Goal: Find specific page/section: Find specific page/section

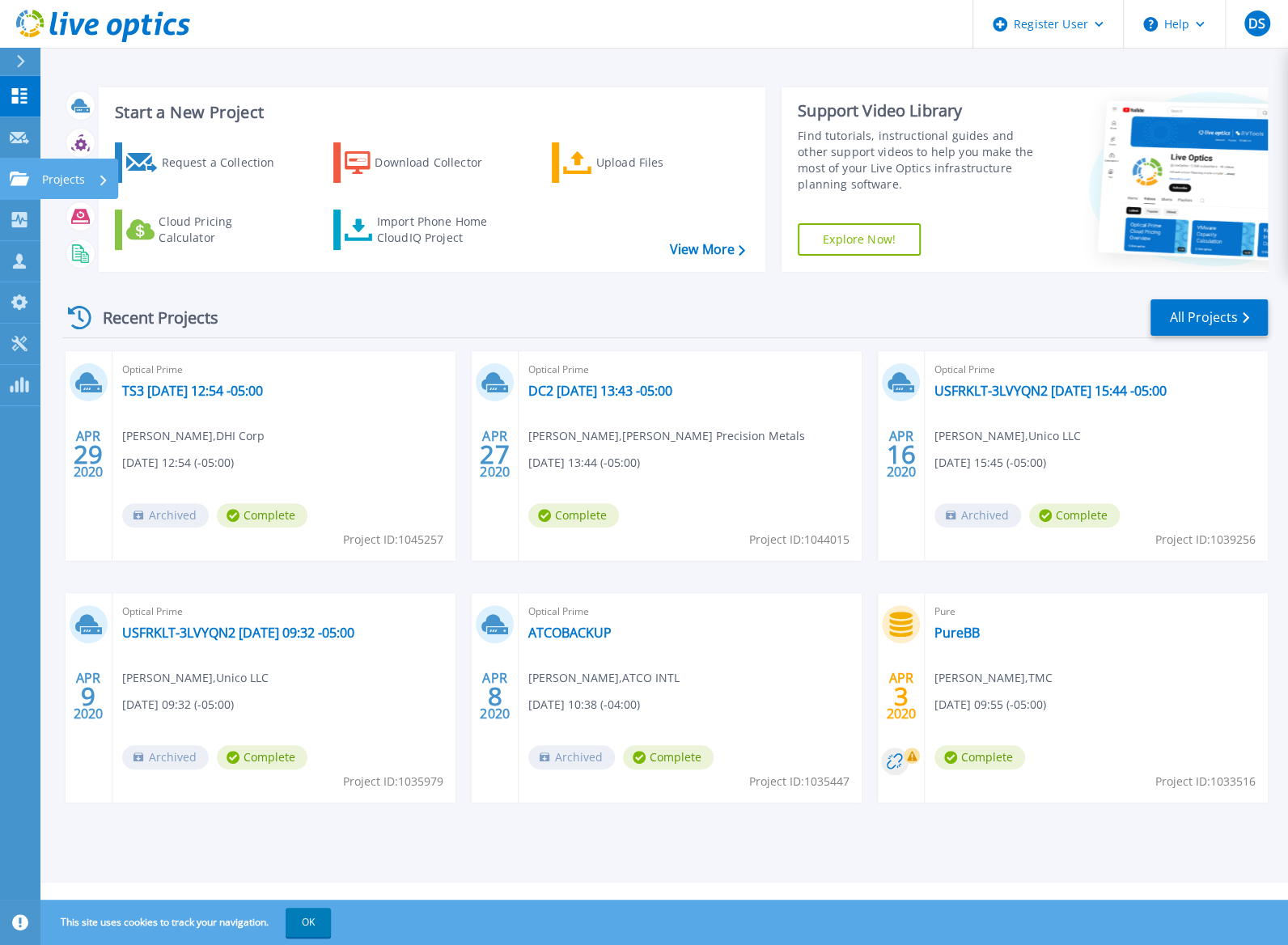
click at [17, 179] on icon at bounding box center [19, 178] width 19 height 13
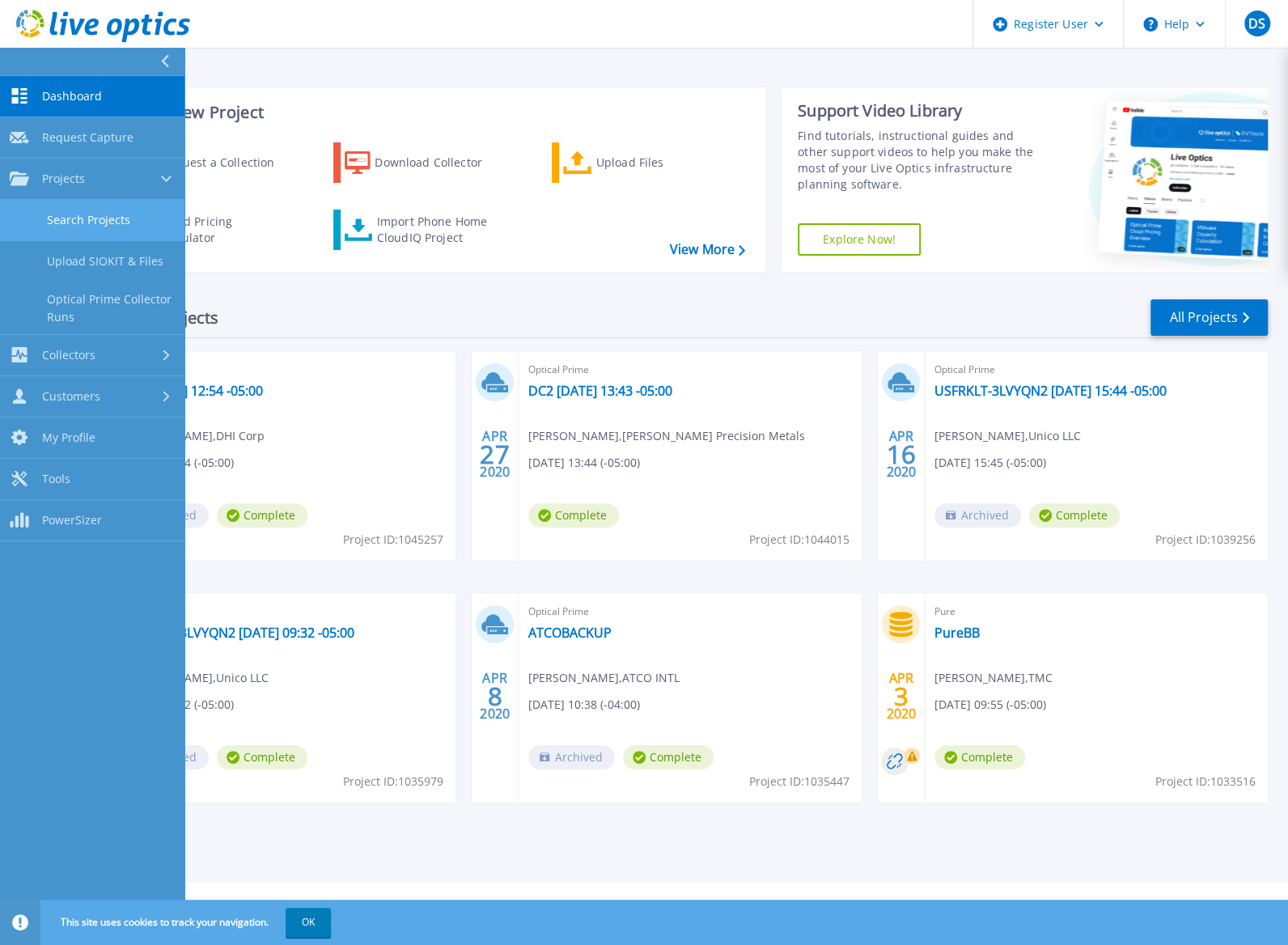
click at [101, 215] on link "Search Projects" at bounding box center [92, 220] width 184 height 41
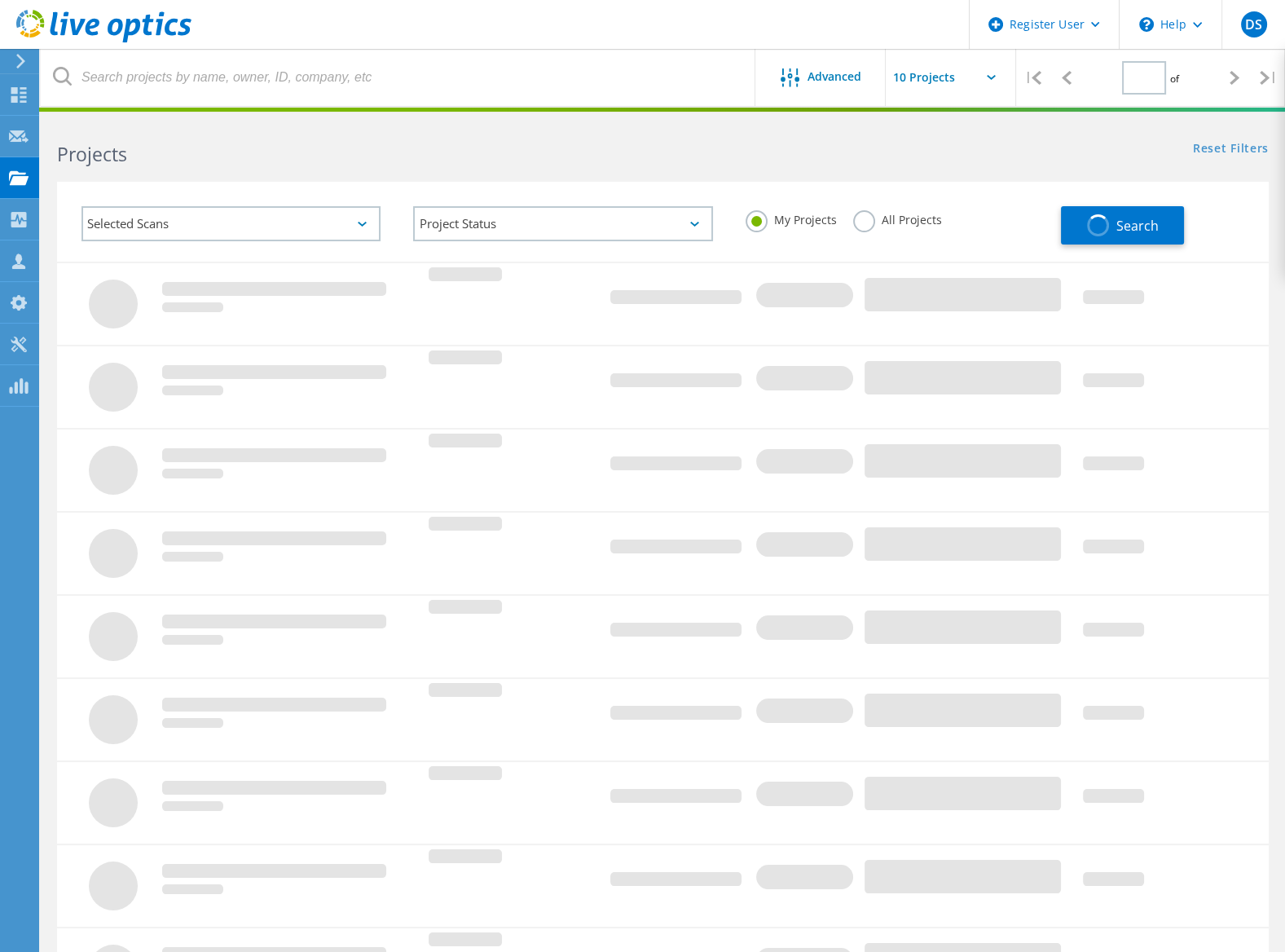
type input "1"
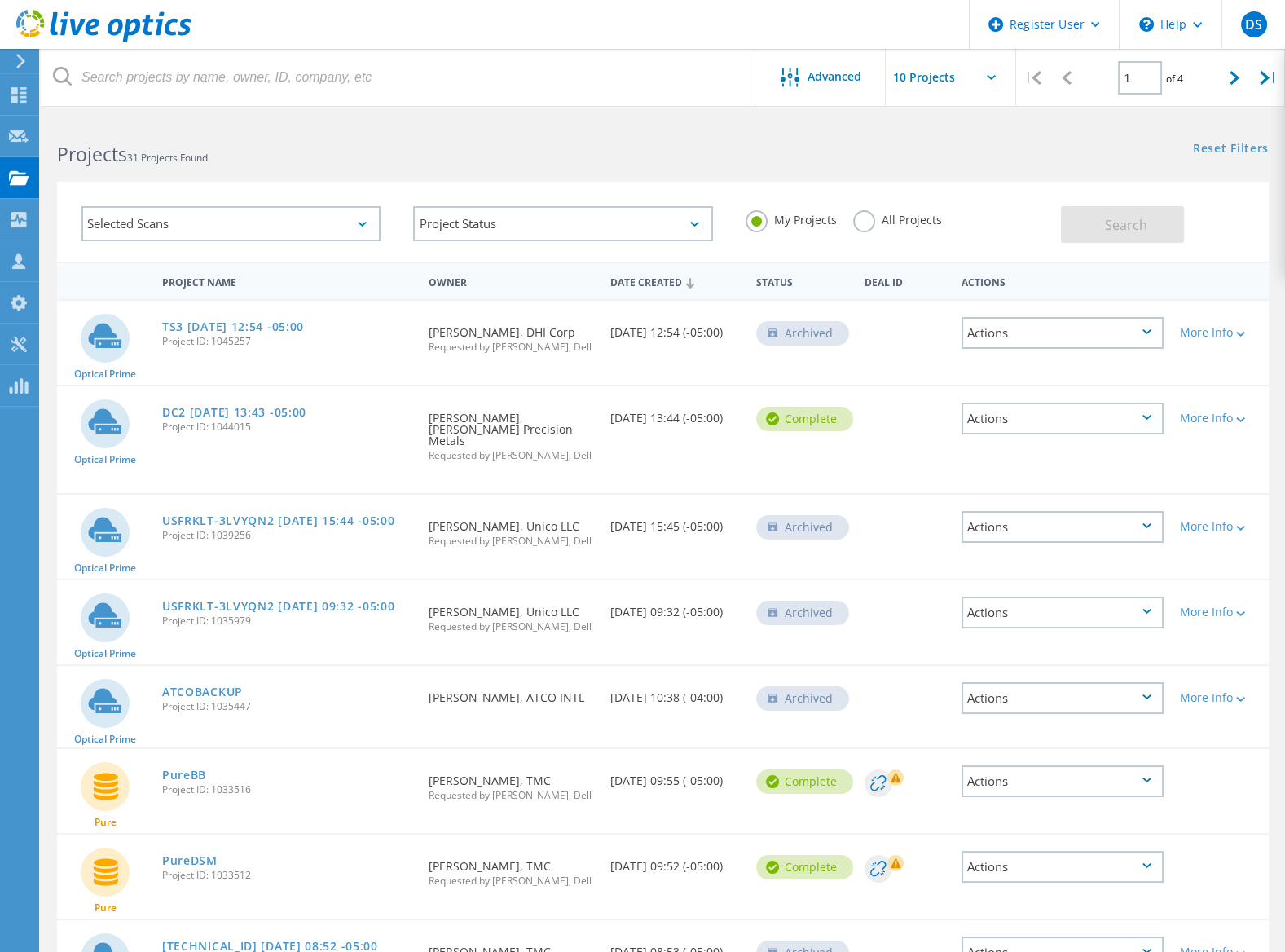
click at [235, 217] on div "Selected Scans" at bounding box center [231, 224] width 299 height 35
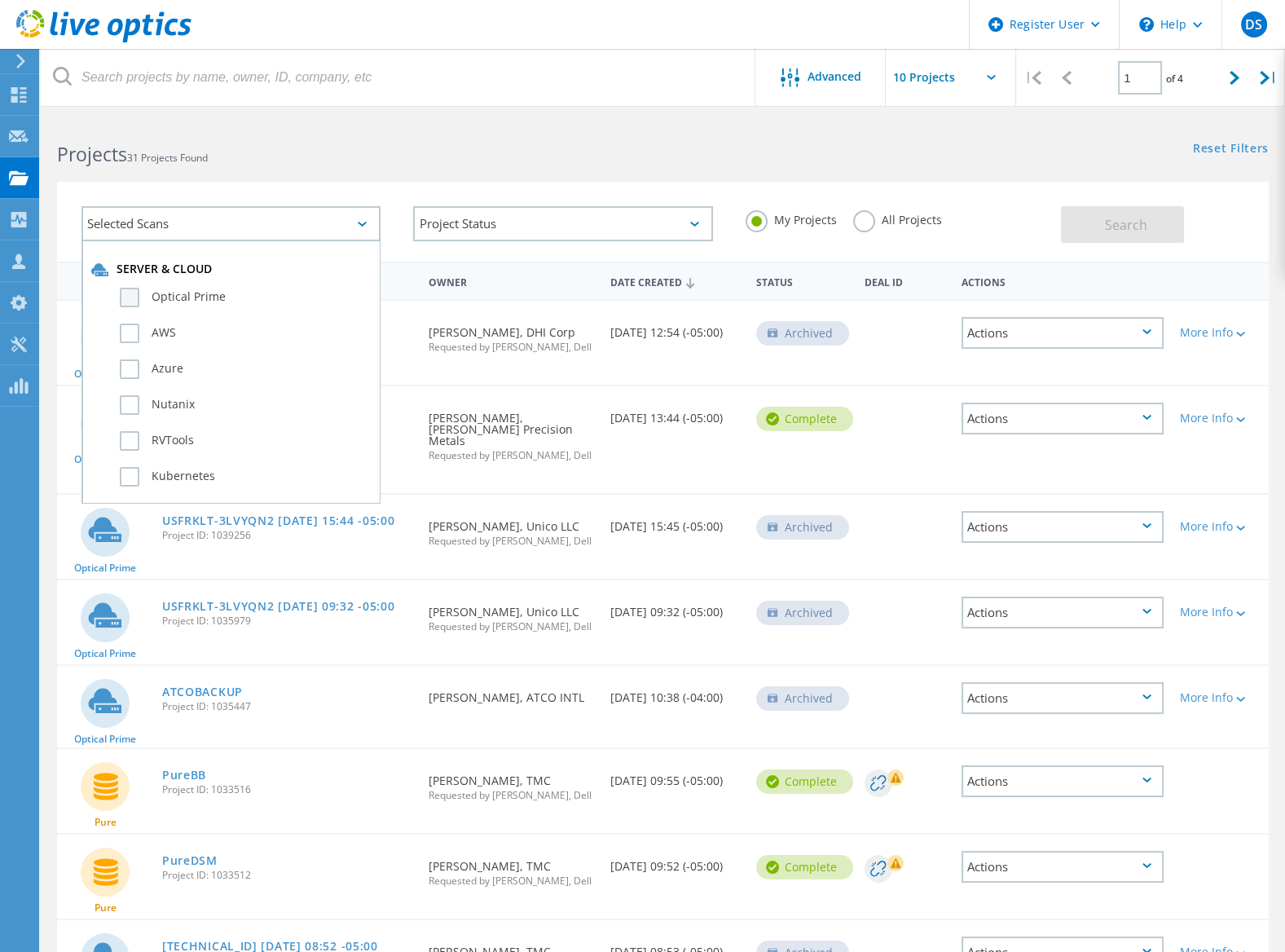
click at [131, 293] on label "Optical Prime" at bounding box center [245, 297] width 251 height 19
click at [0, 0] on input "Optical Prime" at bounding box center [0, 0] width 0 height 0
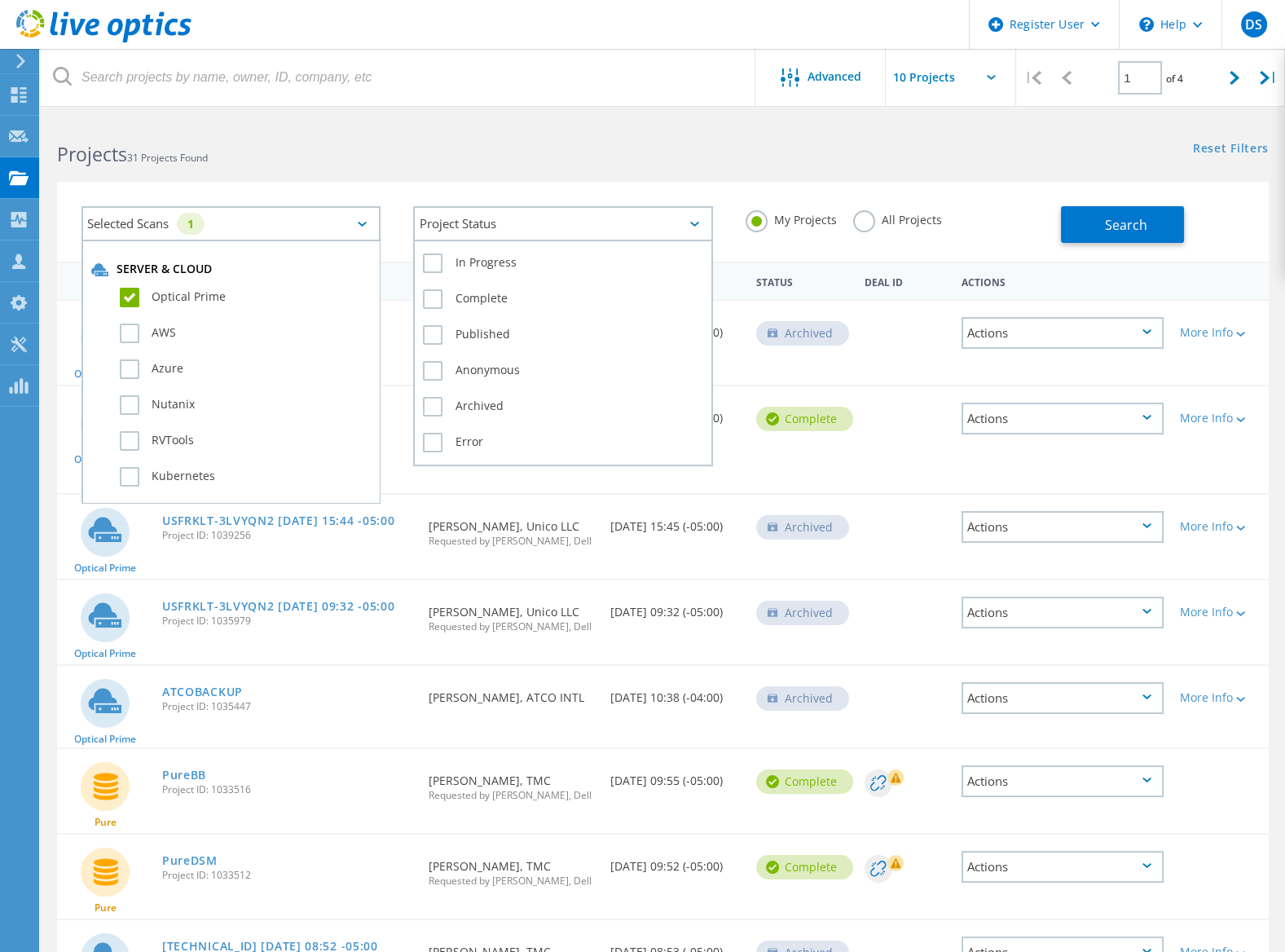
click at [512, 224] on div "Project Status" at bounding box center [562, 224] width 299 height 35
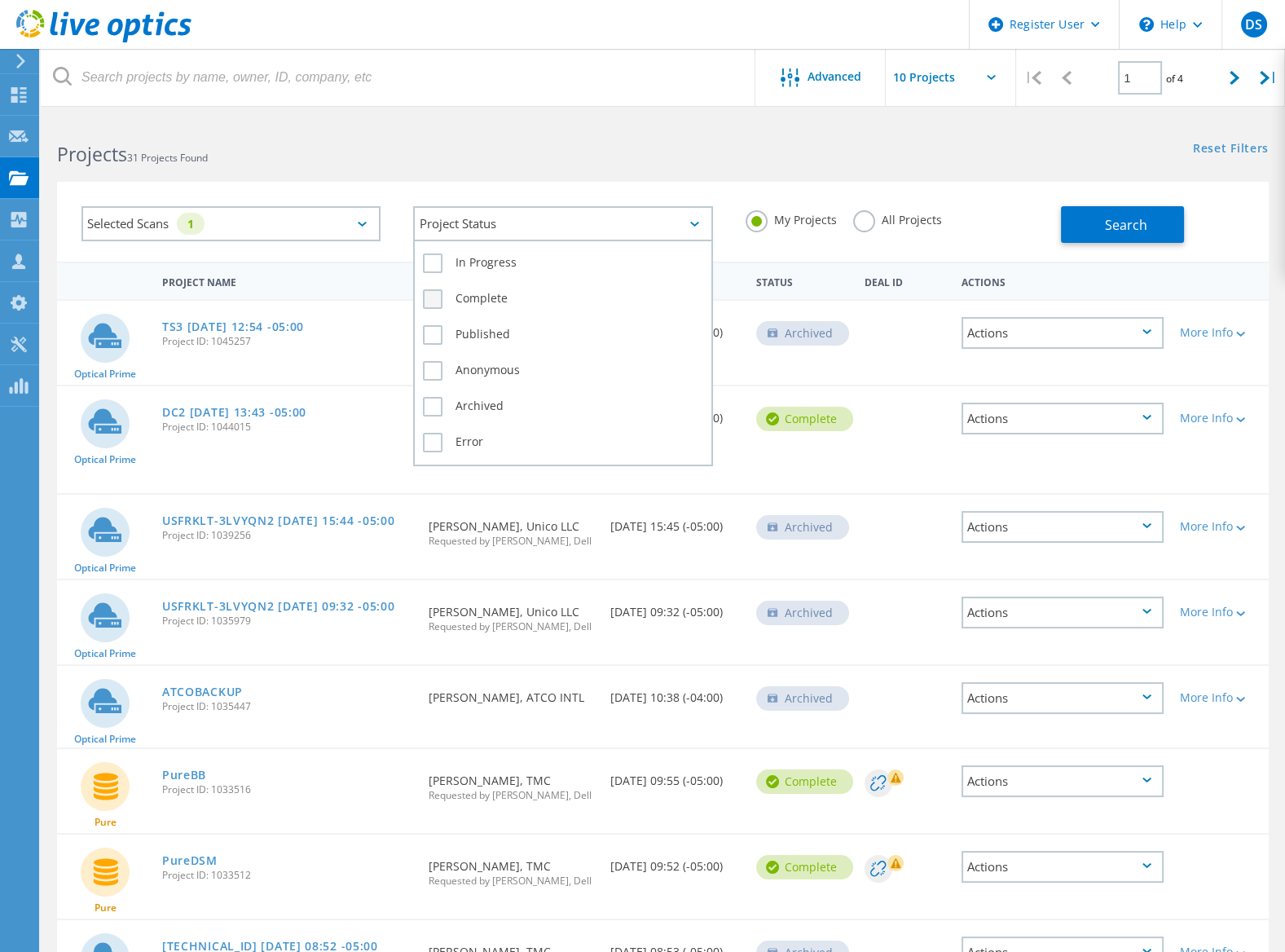
click at [445, 291] on label "Complete" at bounding box center [563, 298] width 280 height 19
click at [0, 0] on input "Complete" at bounding box center [0, 0] width 0 height 0
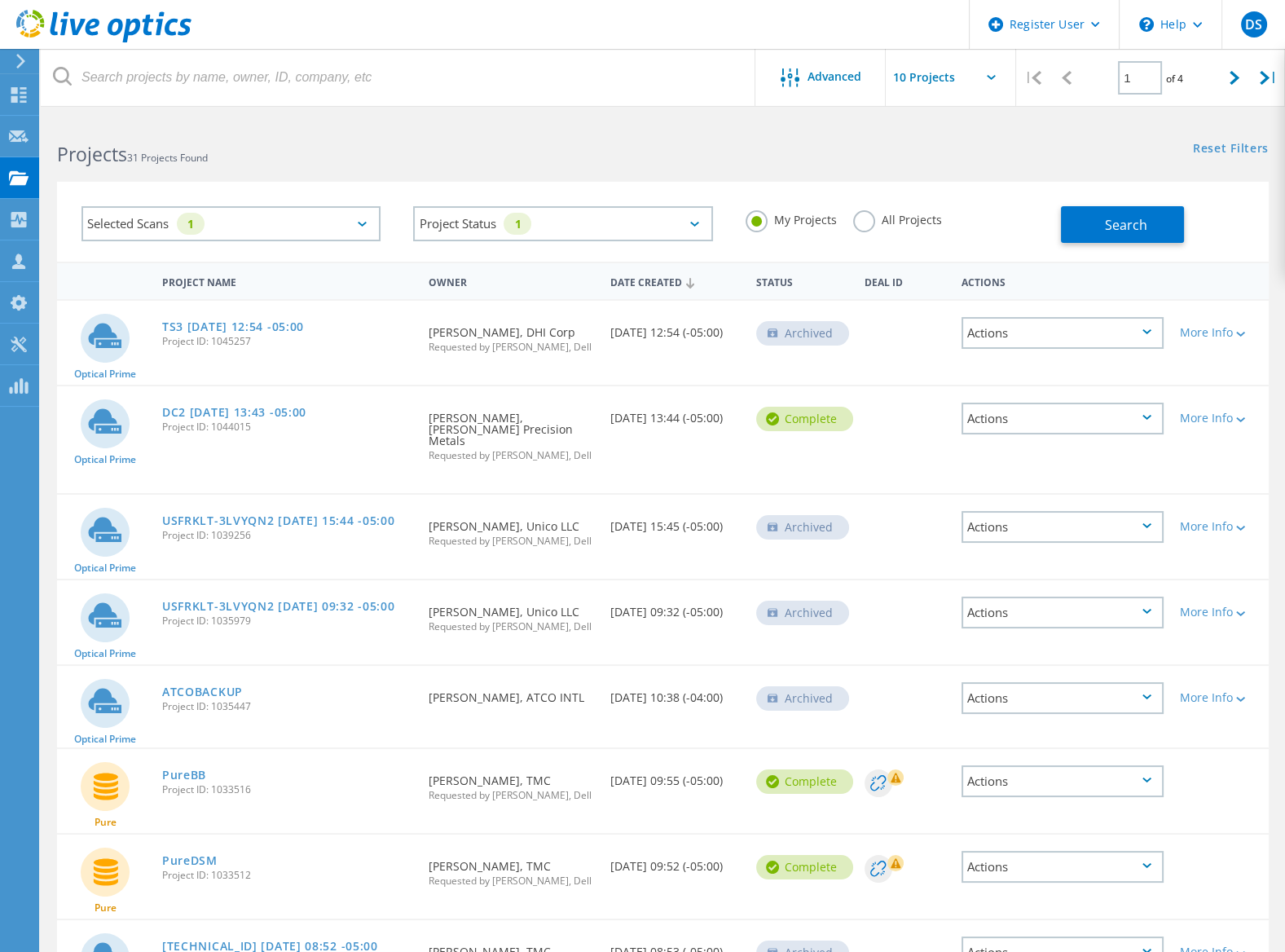
click at [713, 140] on div "Reset Filters Show Filters" at bounding box center [973, 133] width 622 height 30
click at [281, 163] on h2 "Projects 31 Projects Found" at bounding box center [351, 154] width 589 height 27
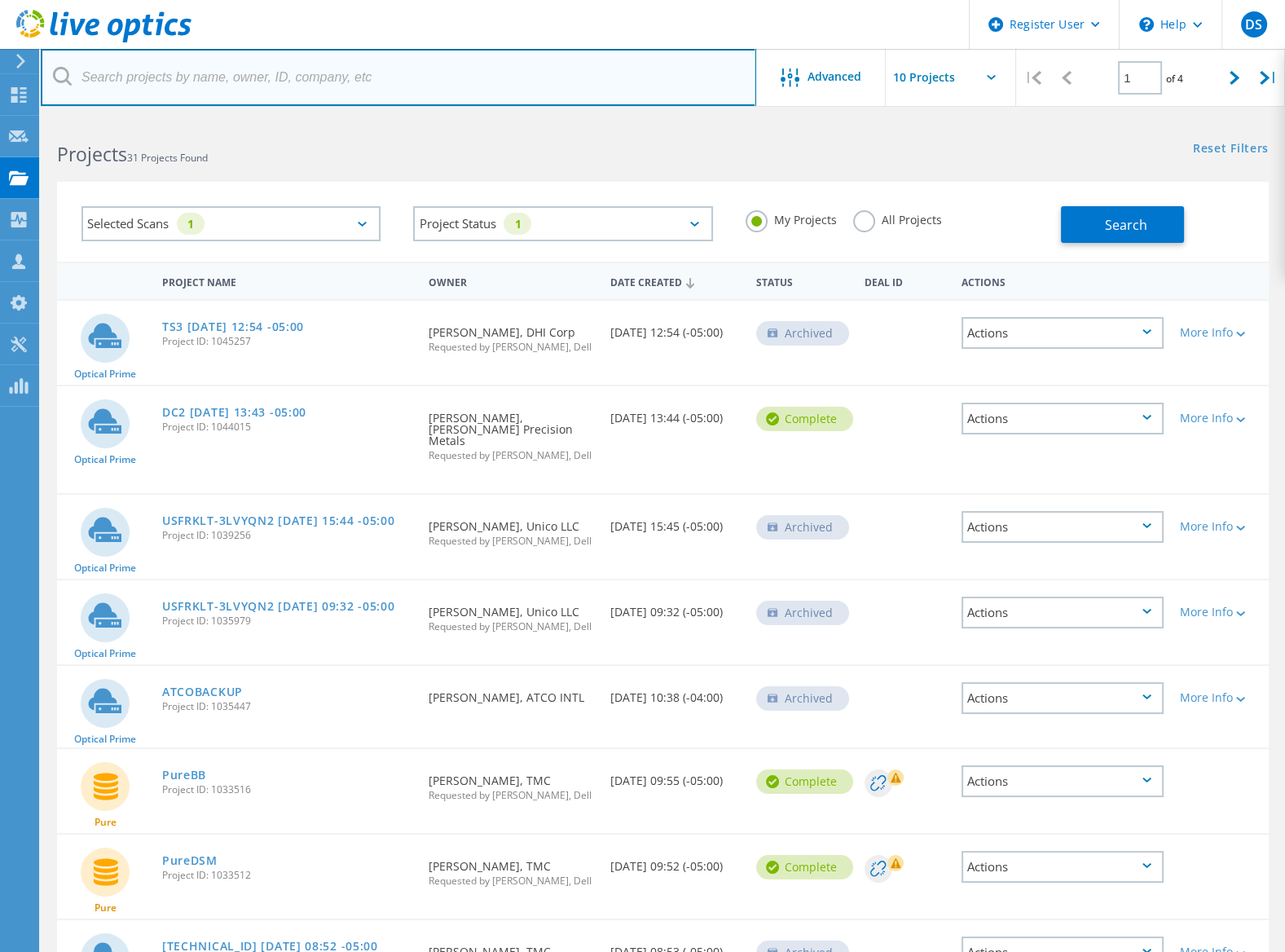
click at [295, 85] on input "text" at bounding box center [398, 78] width 715 height 57
paste input "3073620"
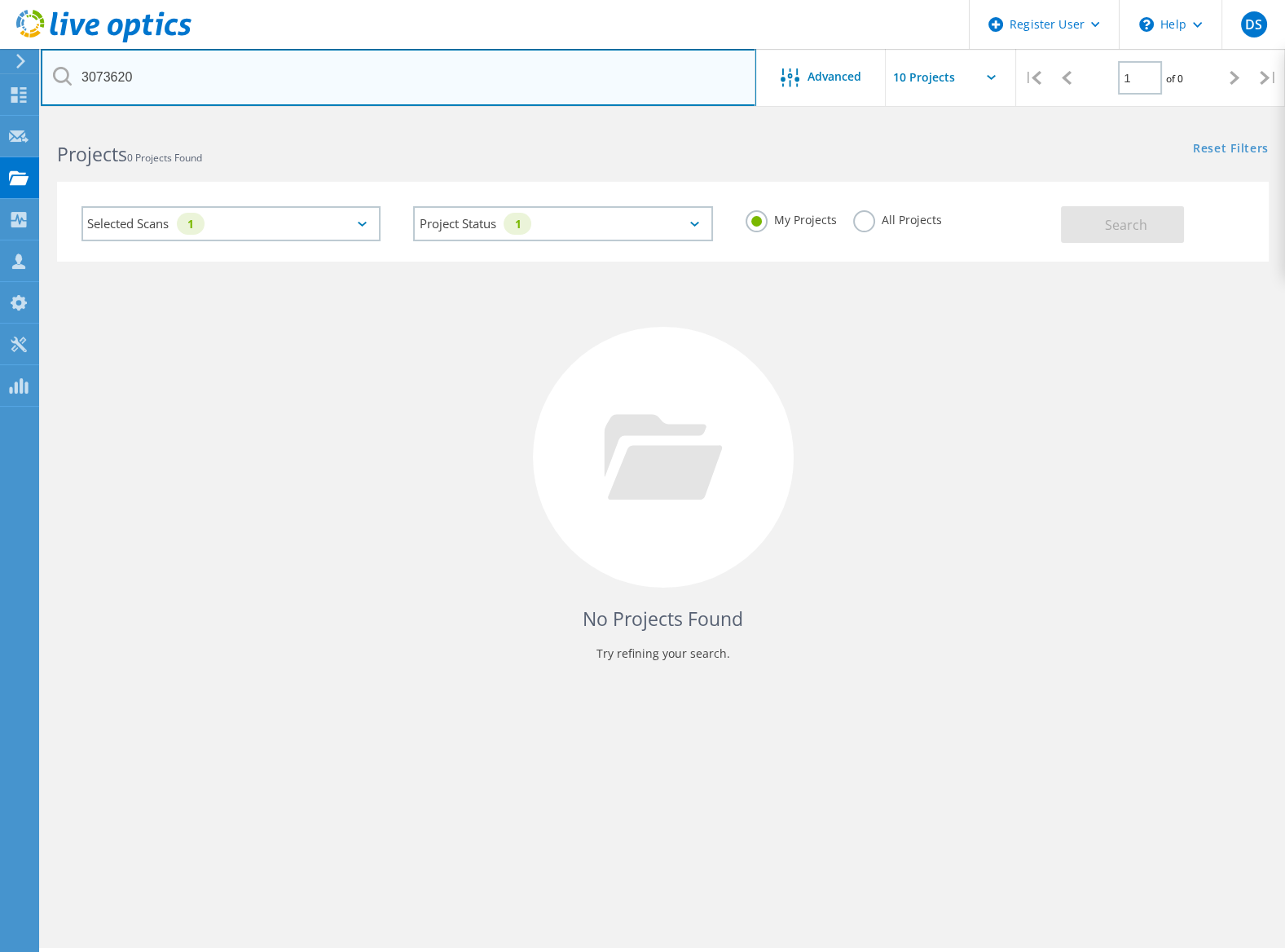
click at [265, 94] on input "3073620" at bounding box center [398, 78] width 715 height 57
click at [265, 83] on input "3073620+" at bounding box center [398, 78] width 715 height 57
type input "3073620"
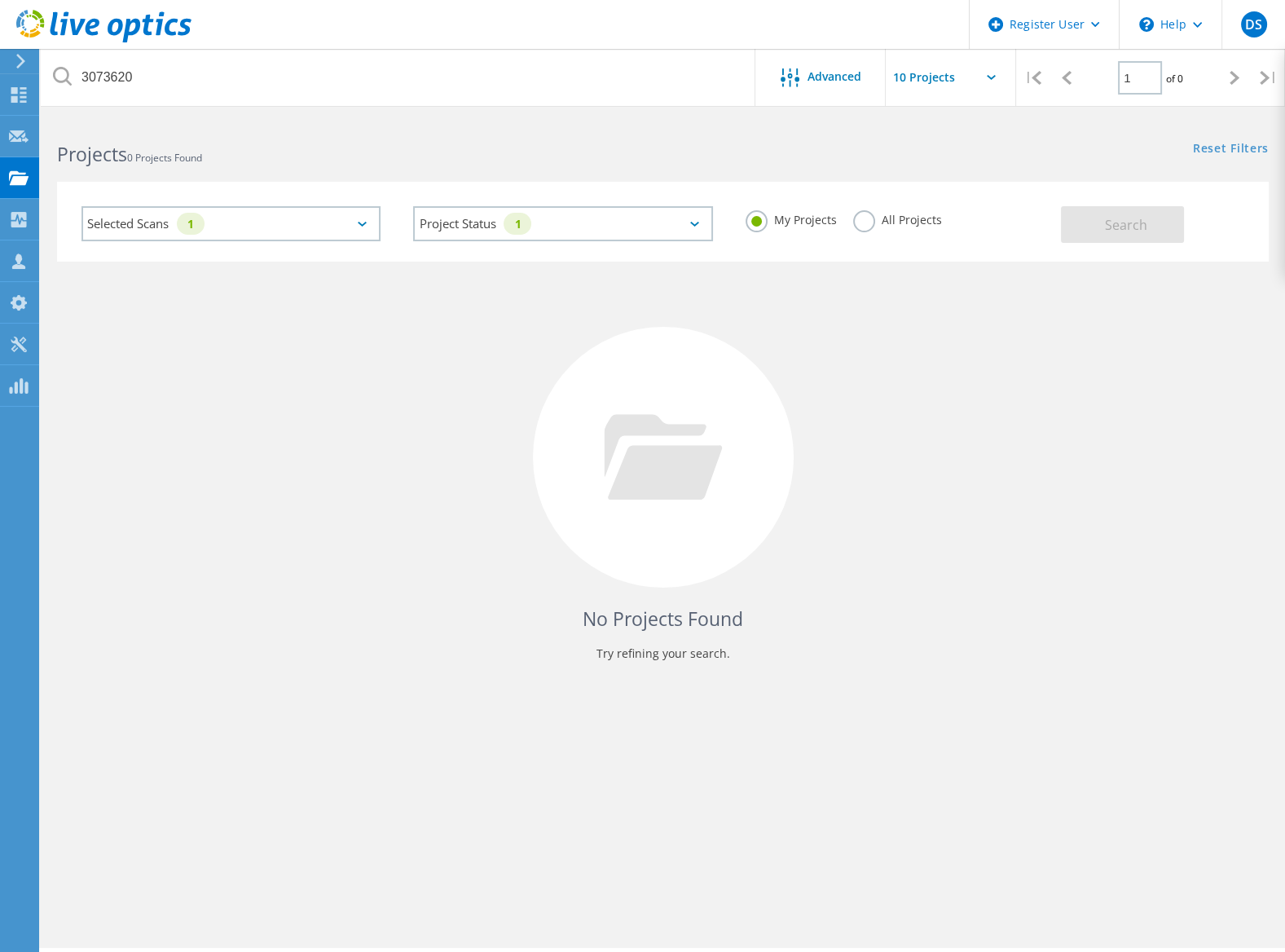
click at [212, 233] on div "Selected Scans 1" at bounding box center [231, 224] width 299 height 35
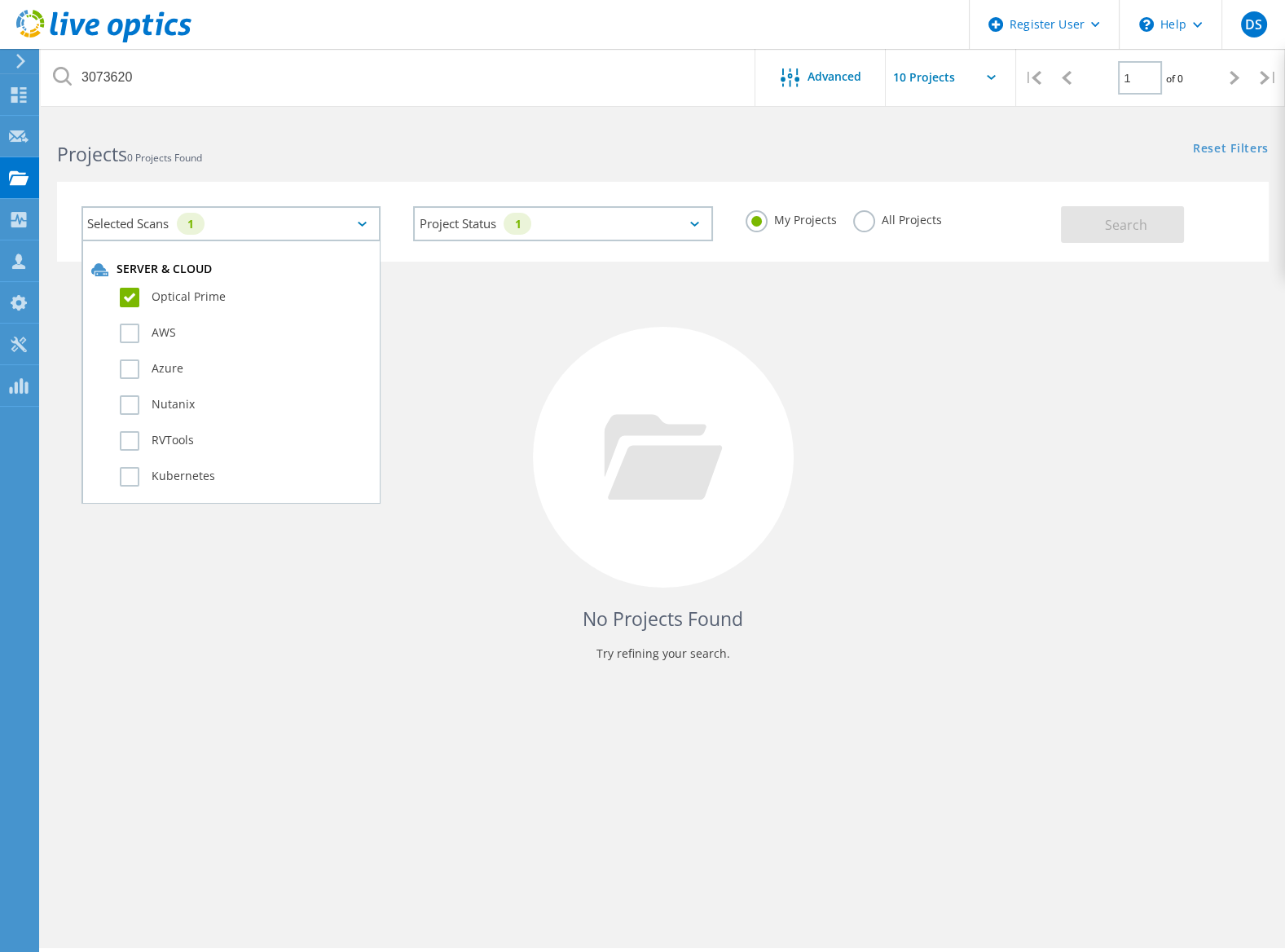
click at [275, 185] on div "Selected Scans 1 Server & Cloud Optical Prime AWS Azure Nutanix RVTools Kuberne…" at bounding box center [663, 222] width 1212 height 80
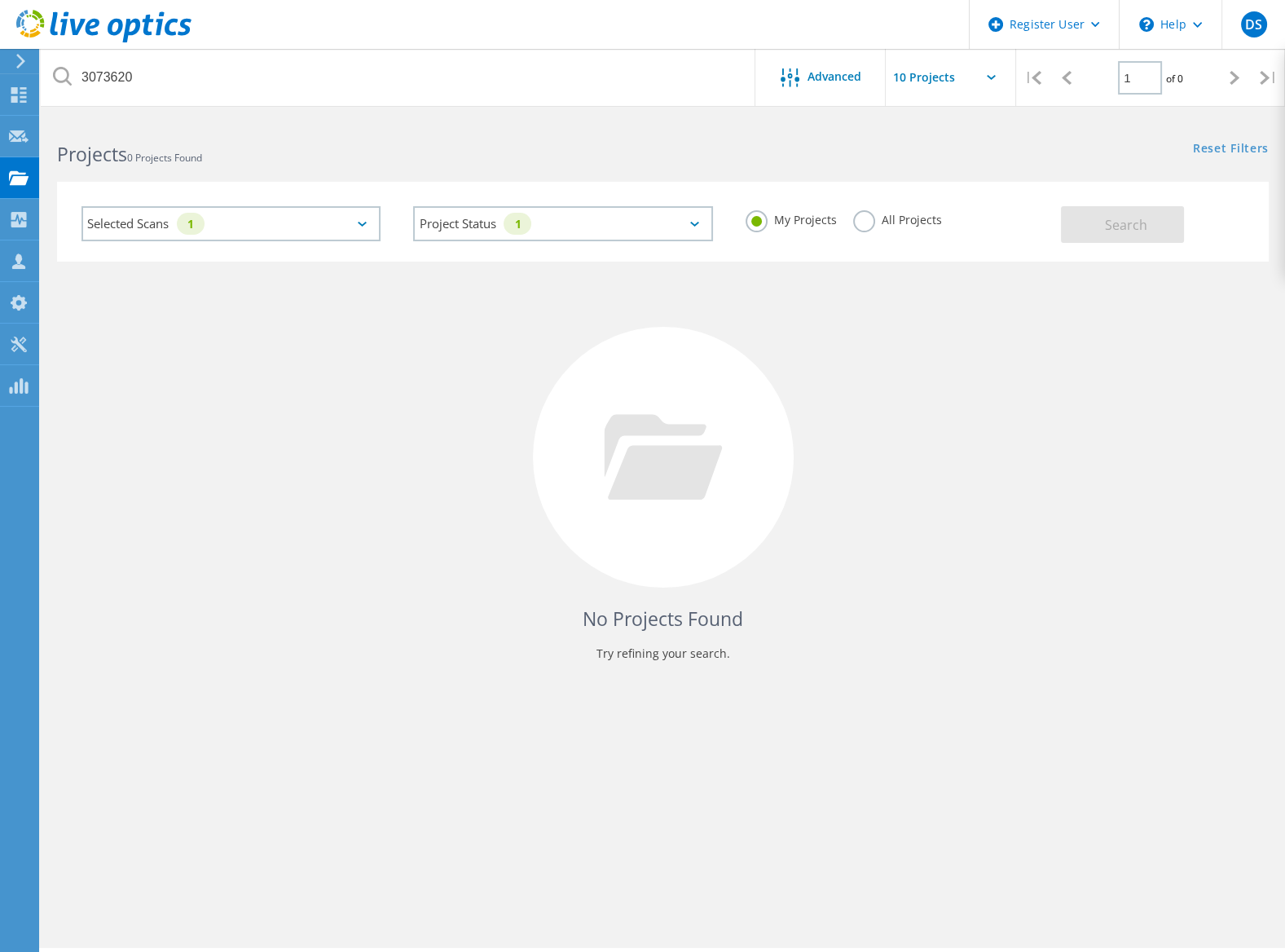
click at [227, 161] on h2 "Projects 0 Projects Found" at bounding box center [351, 154] width 589 height 27
click at [340, 222] on div "Selected Scans 1" at bounding box center [231, 224] width 299 height 35
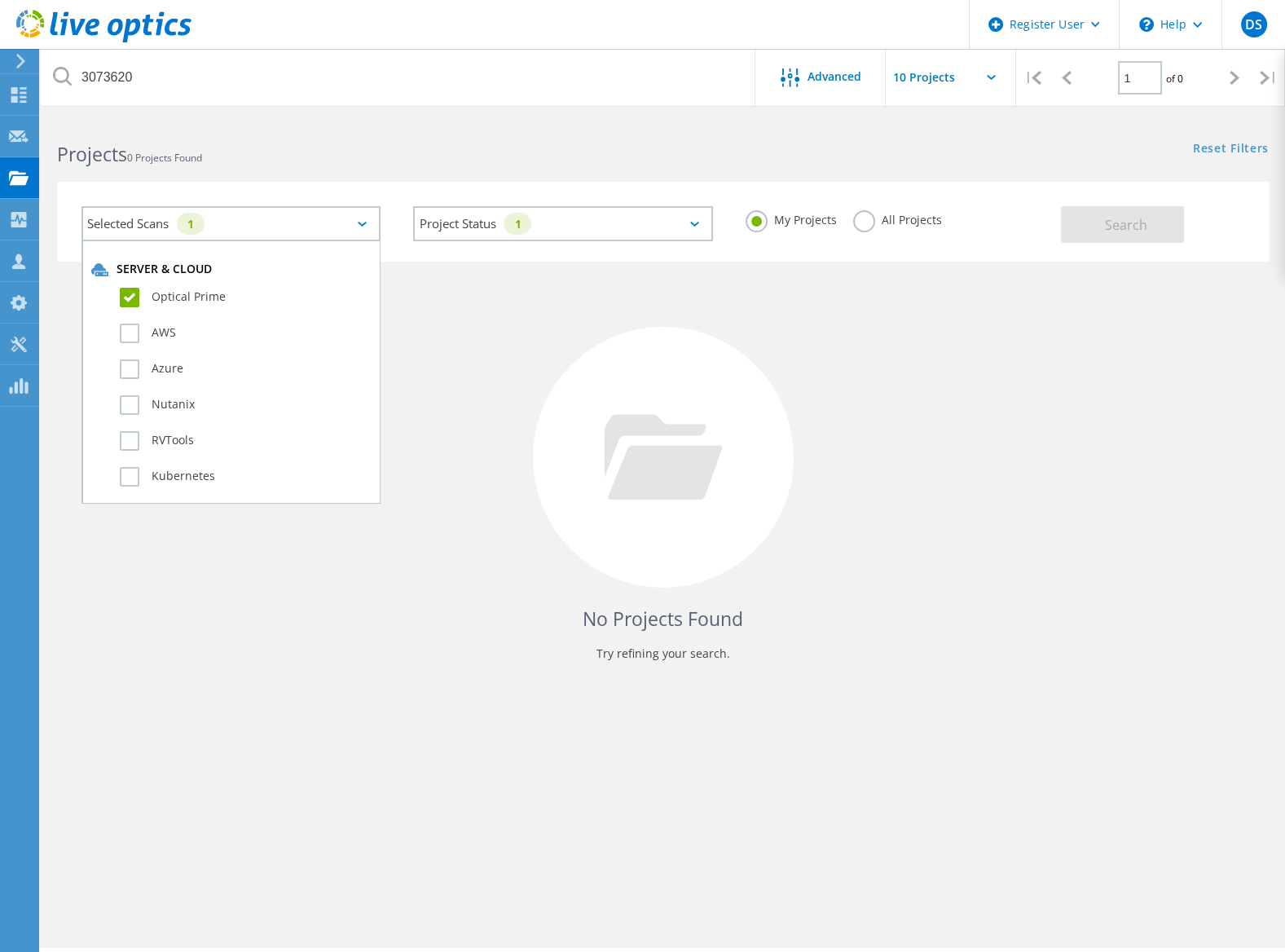
click at [138, 296] on label "Optical Prime" at bounding box center [245, 297] width 251 height 19
click at [0, 0] on input "Optical Prime" at bounding box center [0, 0] width 0 height 0
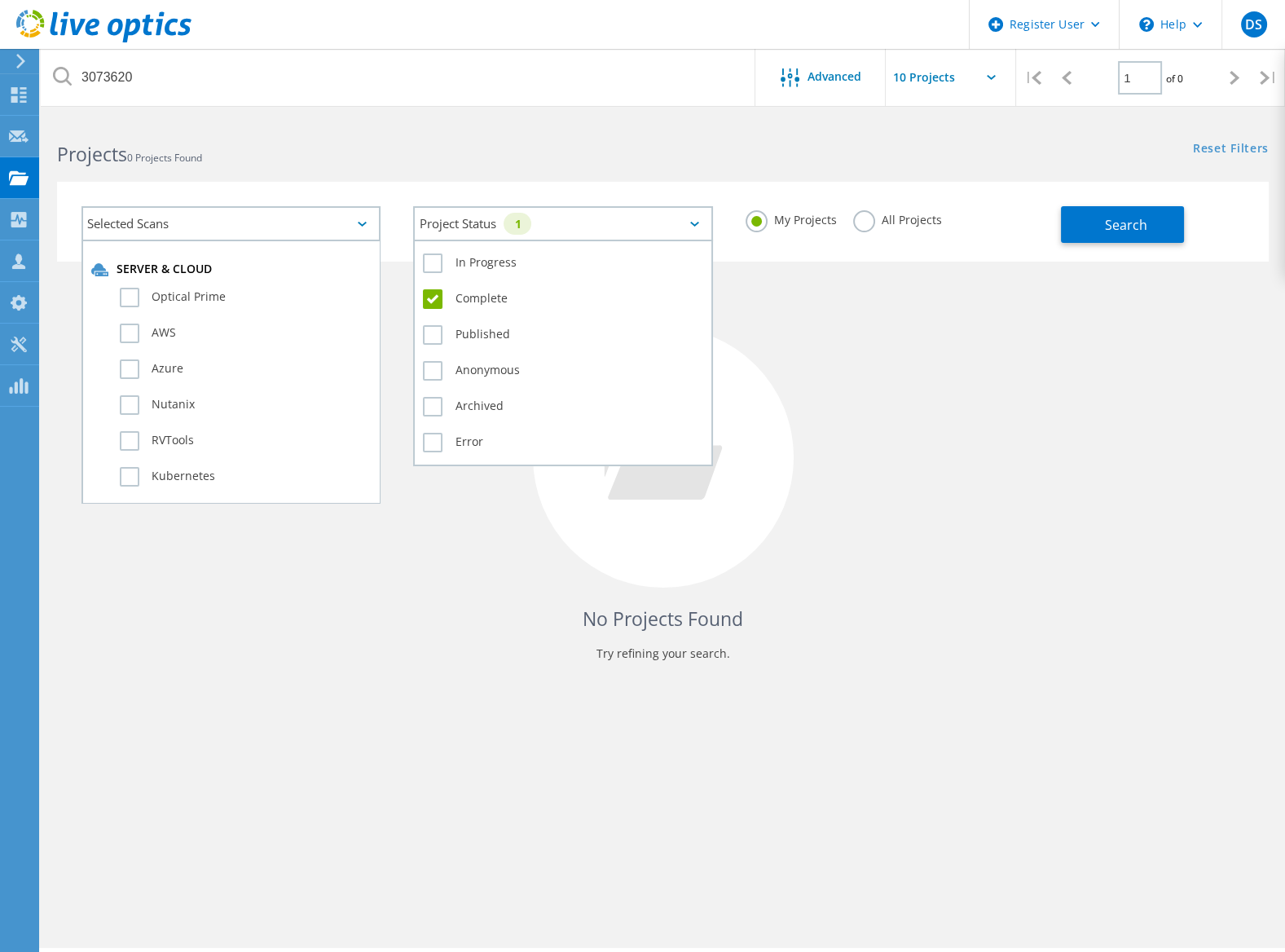
click at [538, 233] on div "Project Status 1" at bounding box center [562, 224] width 299 height 35
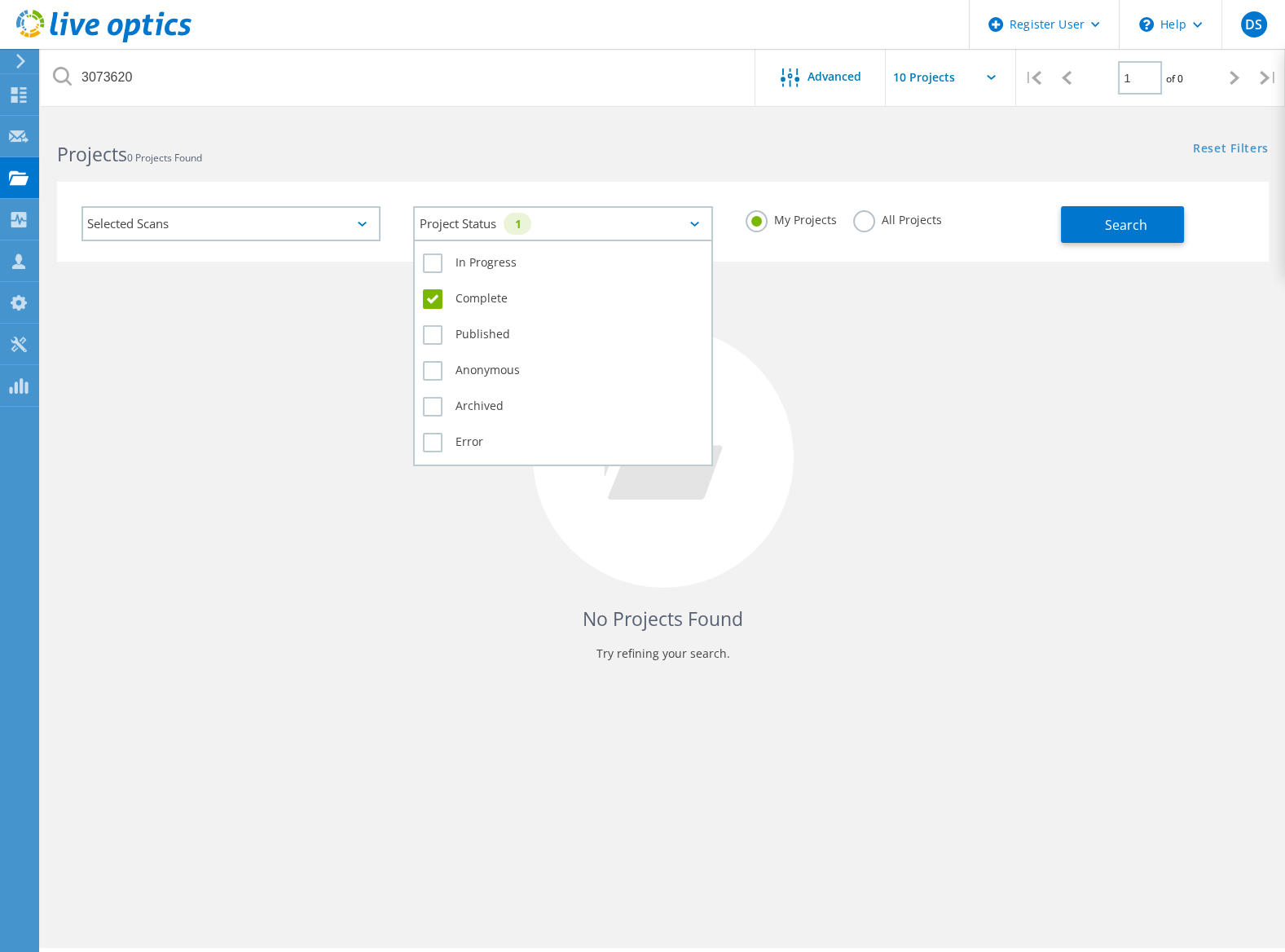
click at [432, 297] on label "Complete" at bounding box center [563, 298] width 280 height 19
click at [0, 0] on input "Complete" at bounding box center [0, 0] width 0 height 0
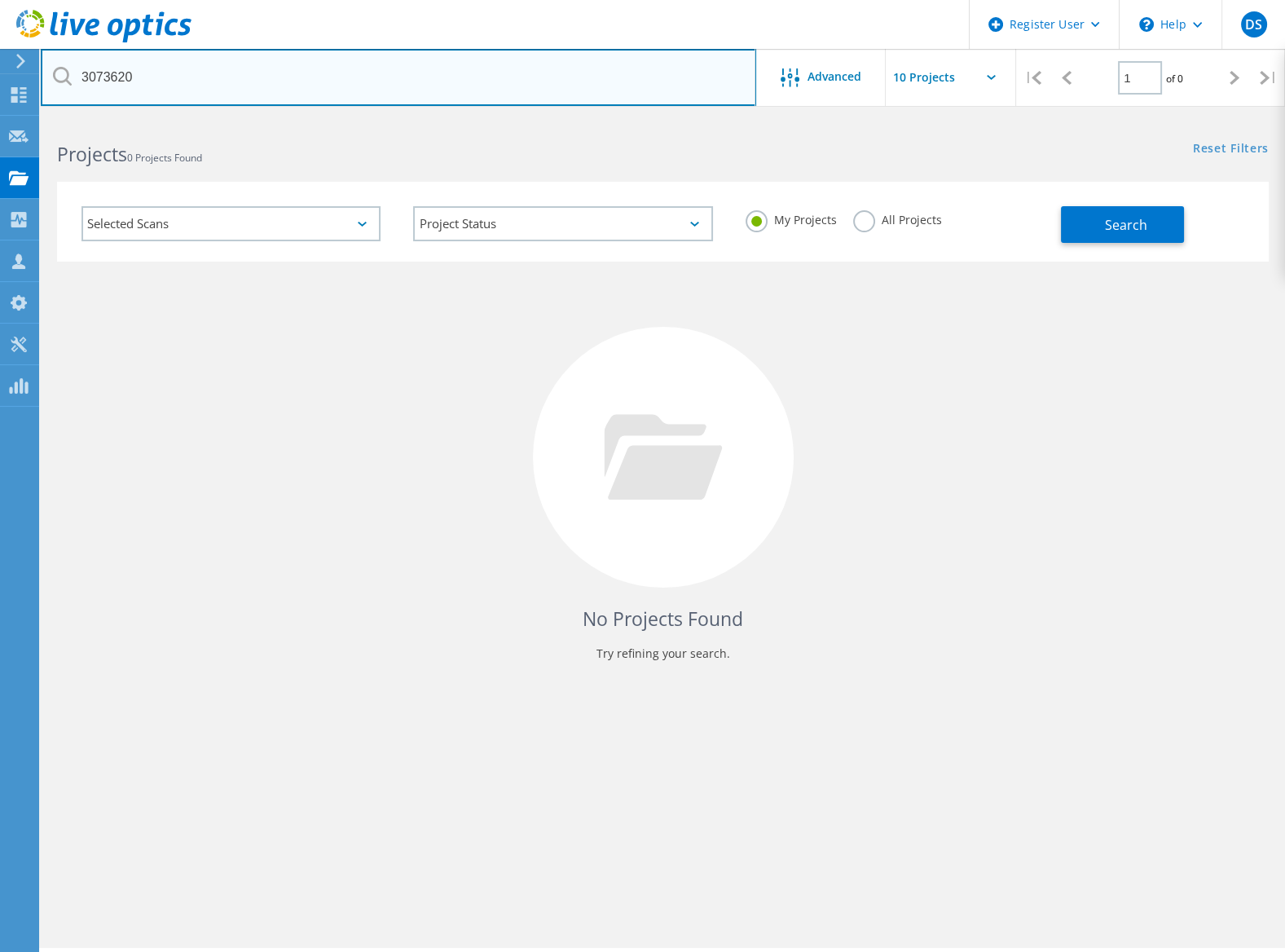
click at [231, 56] on input "3073620" at bounding box center [398, 78] width 715 height 57
click at [195, 88] on input "3073620" at bounding box center [398, 78] width 715 height 57
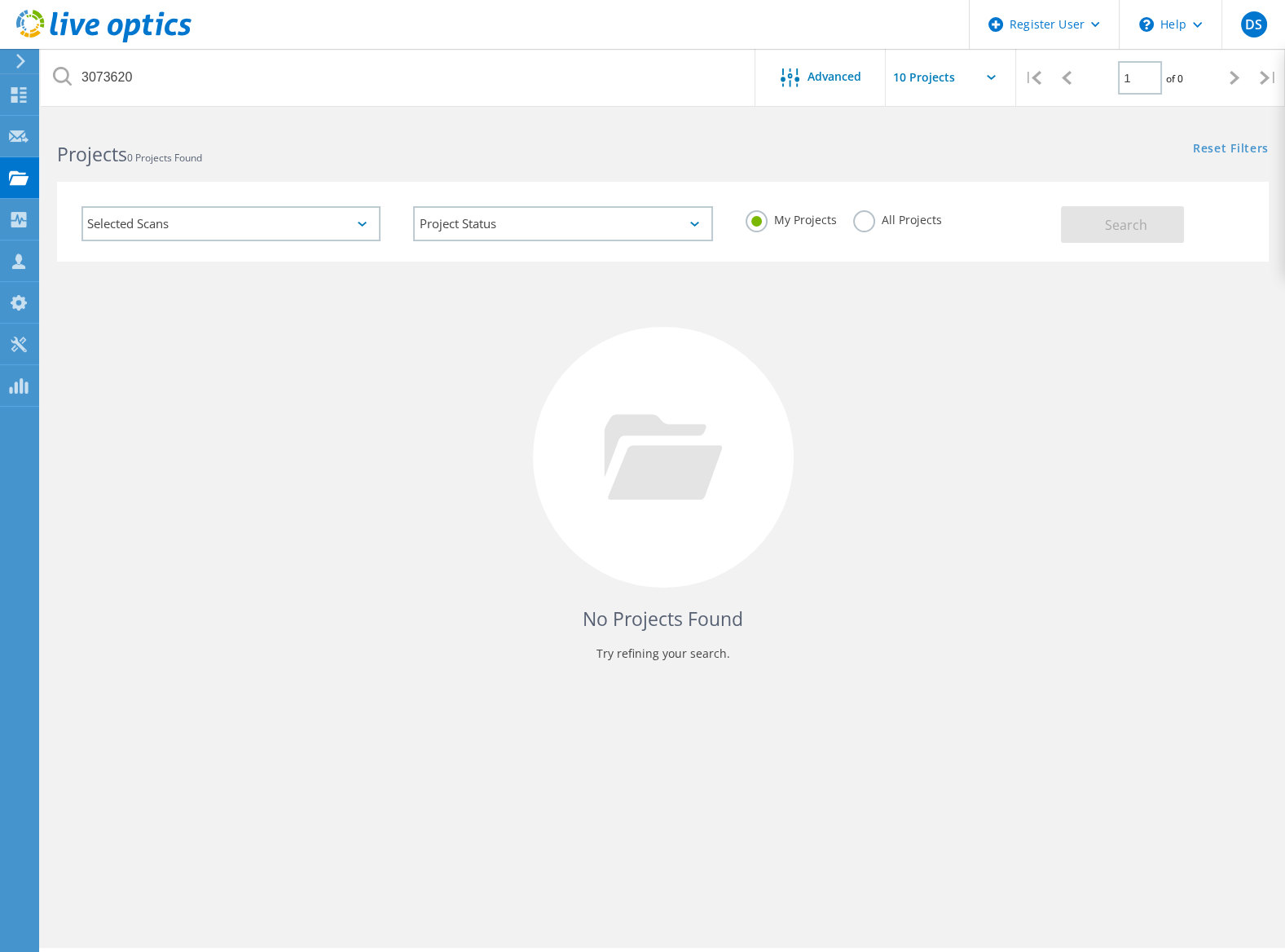
click at [62, 83] on icon at bounding box center [62, 76] width 19 height 19
click at [80, 35] on icon at bounding box center [104, 27] width 175 height 34
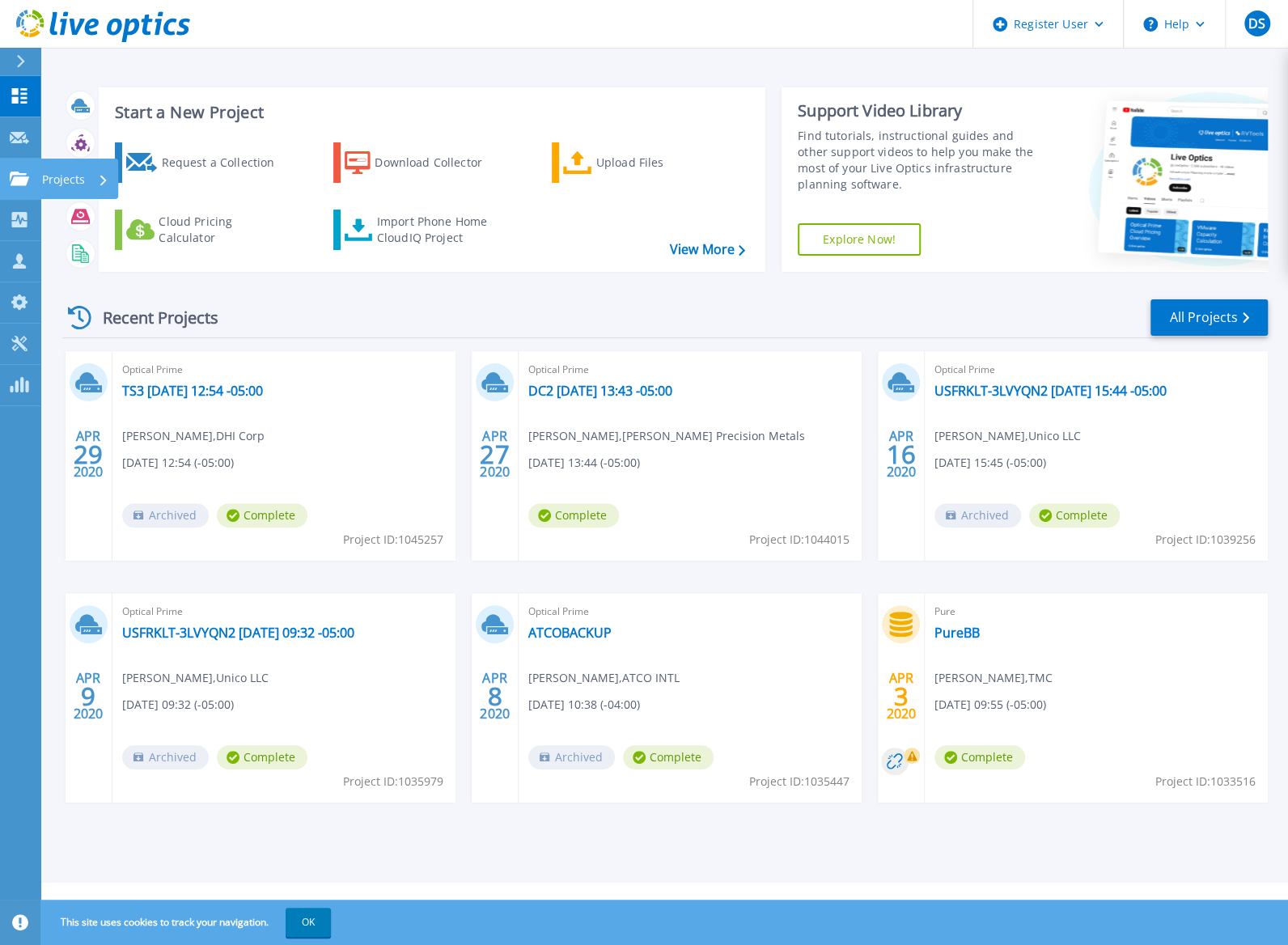
click at [15, 173] on icon at bounding box center [19, 178] width 19 height 13
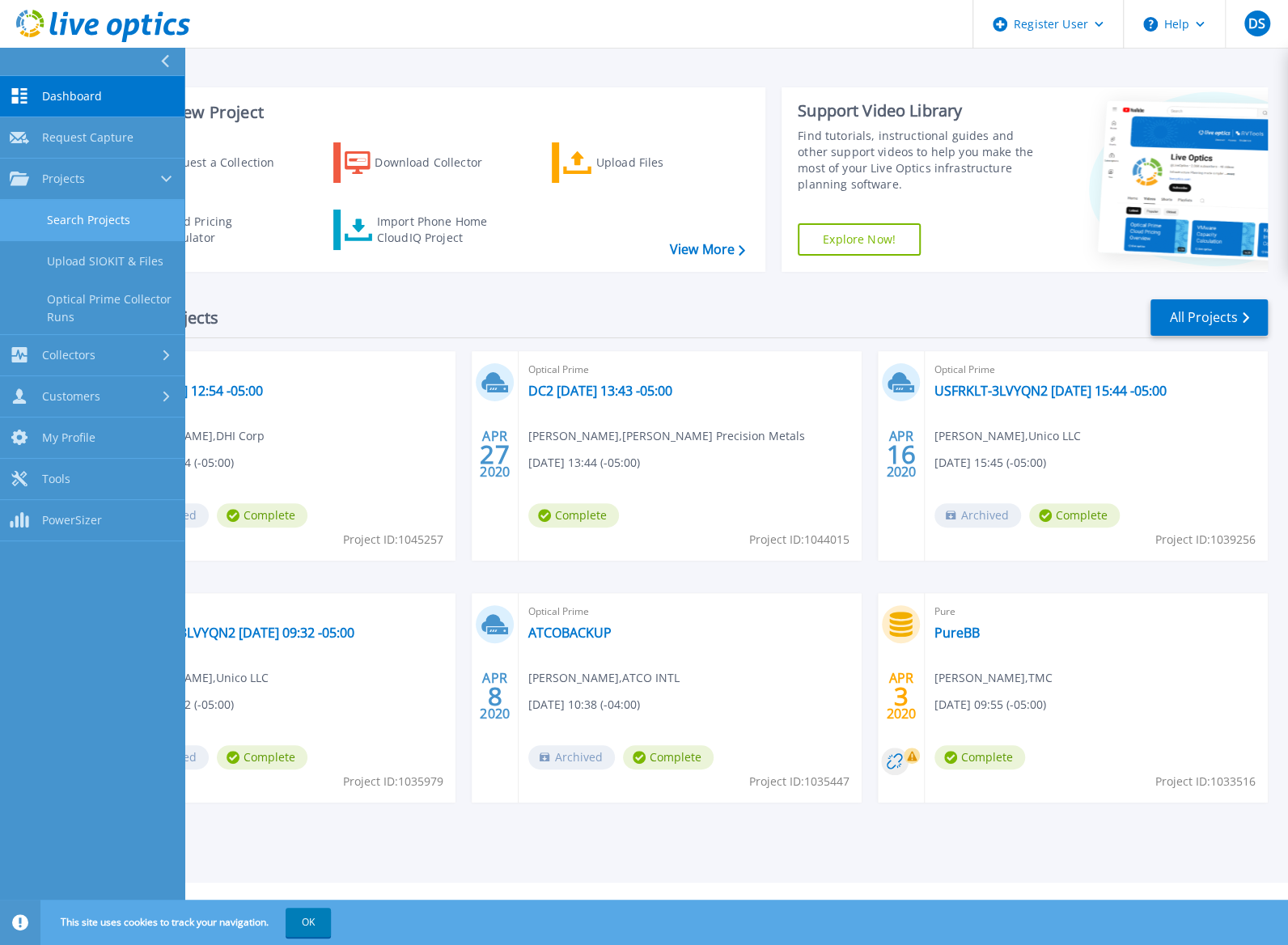
click at [112, 220] on link "Search Projects" at bounding box center [92, 220] width 184 height 41
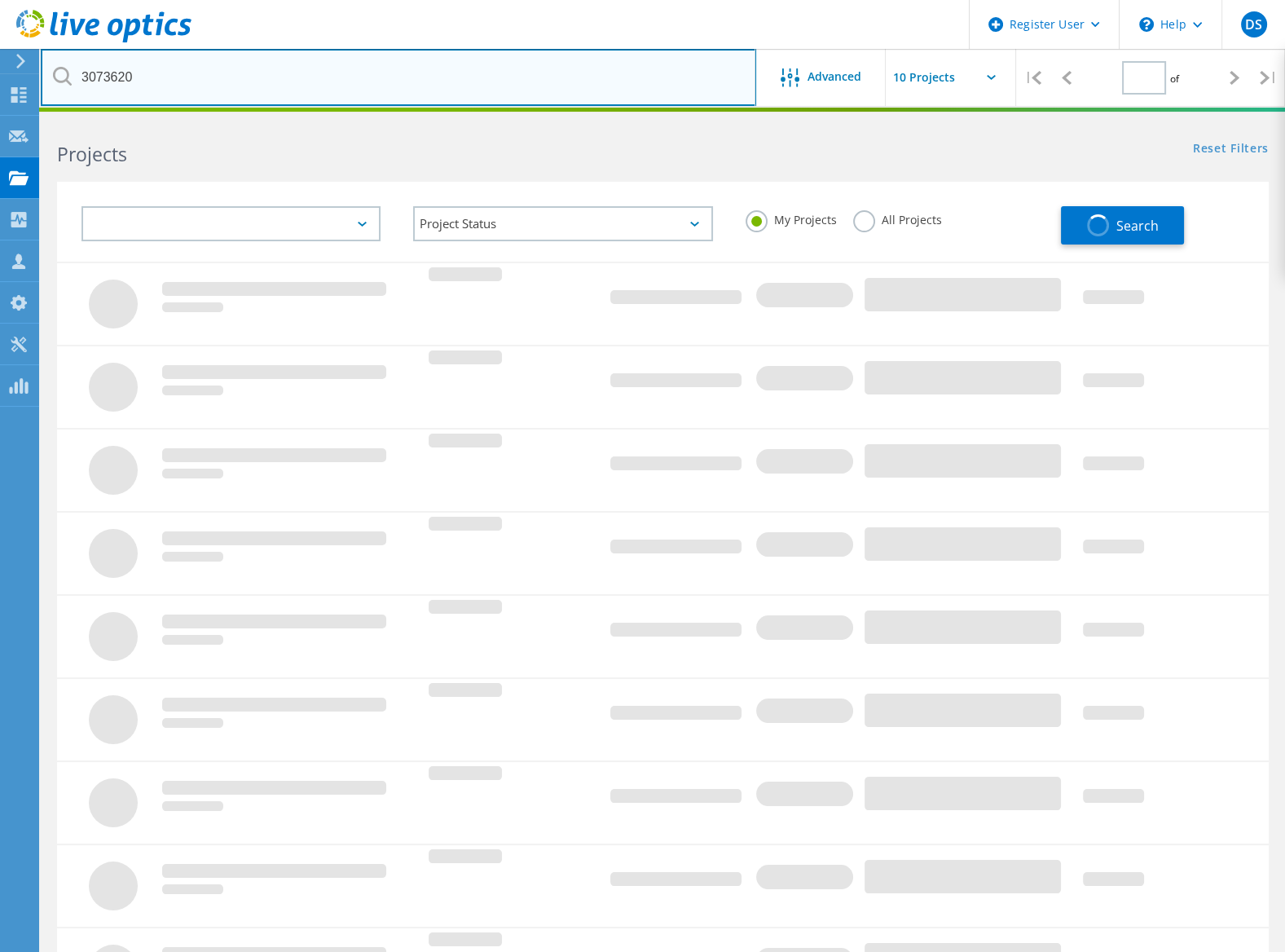
type input "1"
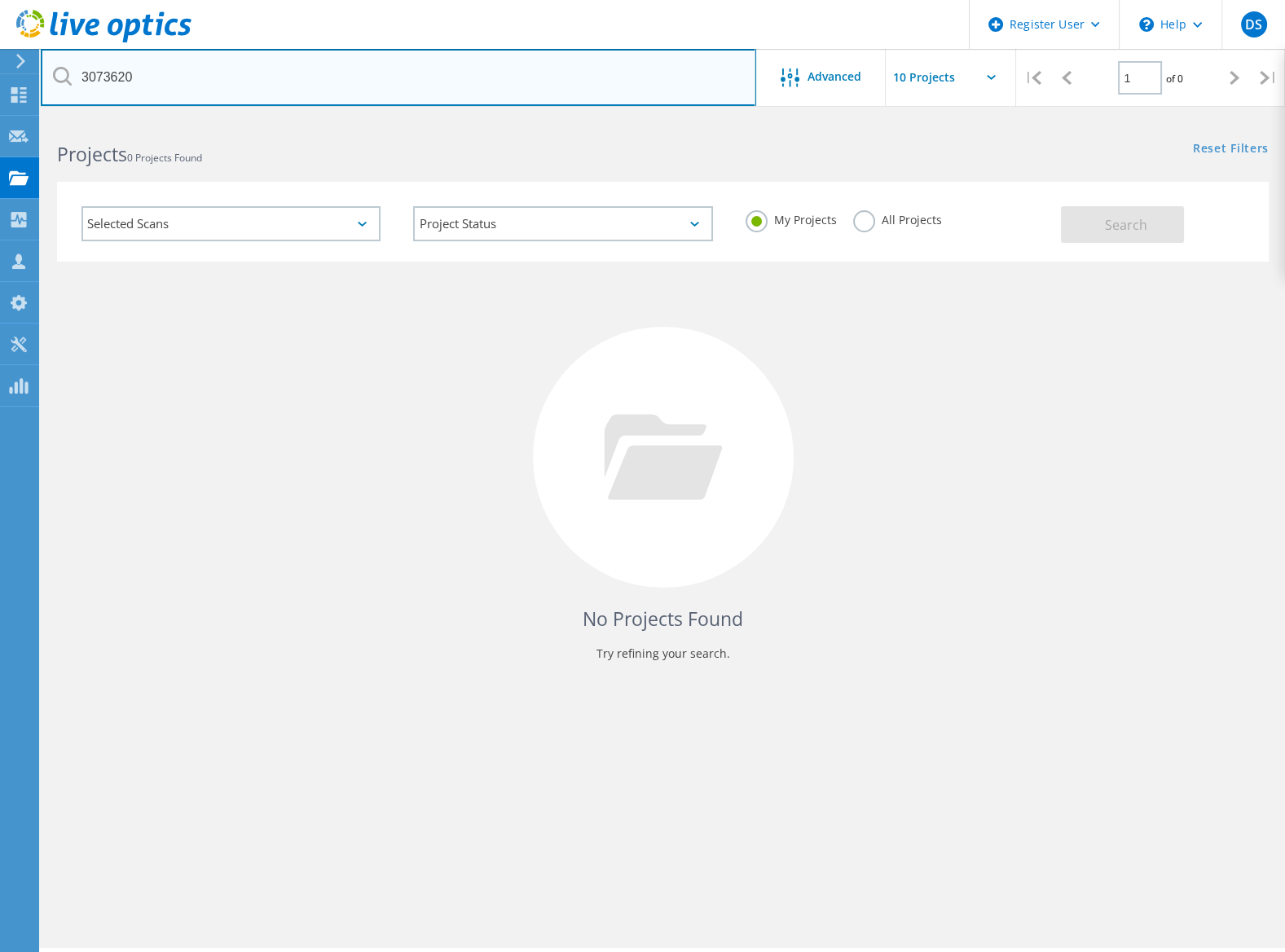
drag, startPoint x: 270, startPoint y: 82, endPoint x: 241, endPoint y: 78, distance: 29.3
click at [241, 78] on input "3073620" at bounding box center [398, 78] width 715 height 57
click at [239, 78] on input "3073620" at bounding box center [398, 78] width 715 height 57
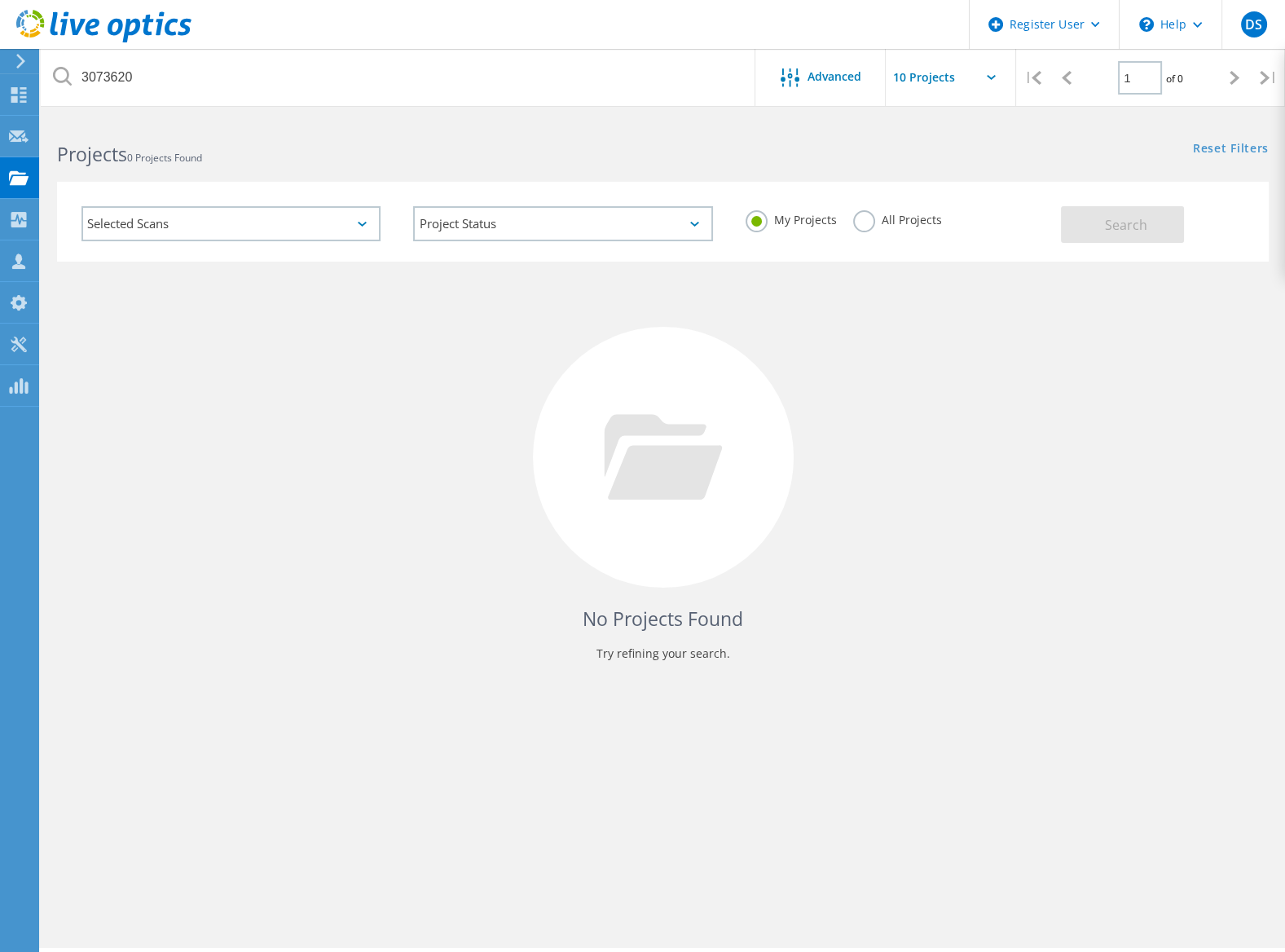
click at [860, 222] on label "All Projects" at bounding box center [897, 218] width 88 height 15
click at [0, 0] on input "All Projects" at bounding box center [0, 0] width 0 height 0
click at [1148, 239] on button "Search" at bounding box center [1122, 225] width 123 height 37
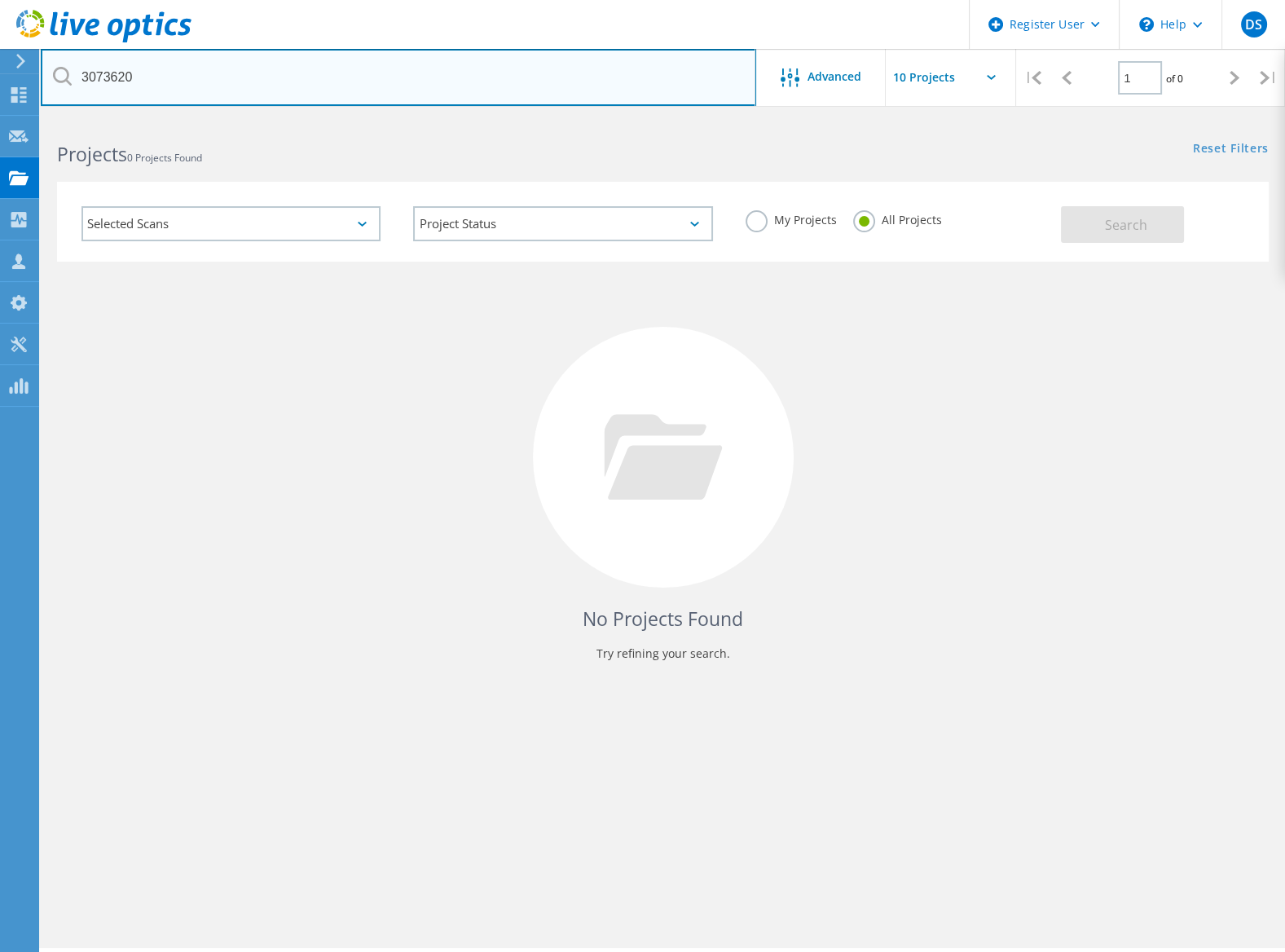
click at [238, 84] on input "3073620" at bounding box center [398, 78] width 715 height 57
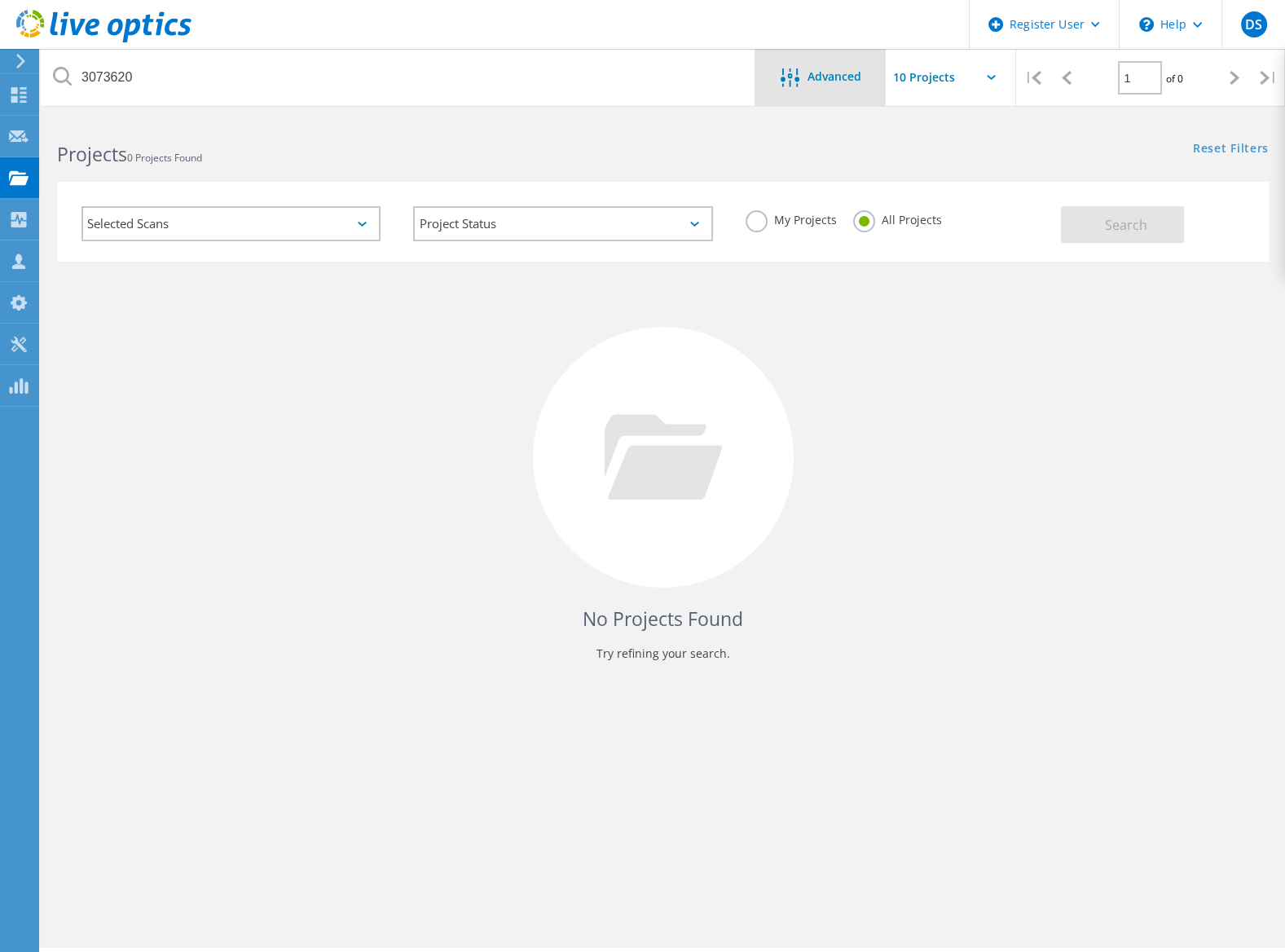
click at [838, 67] on div "Advanced" at bounding box center [820, 78] width 131 height 57
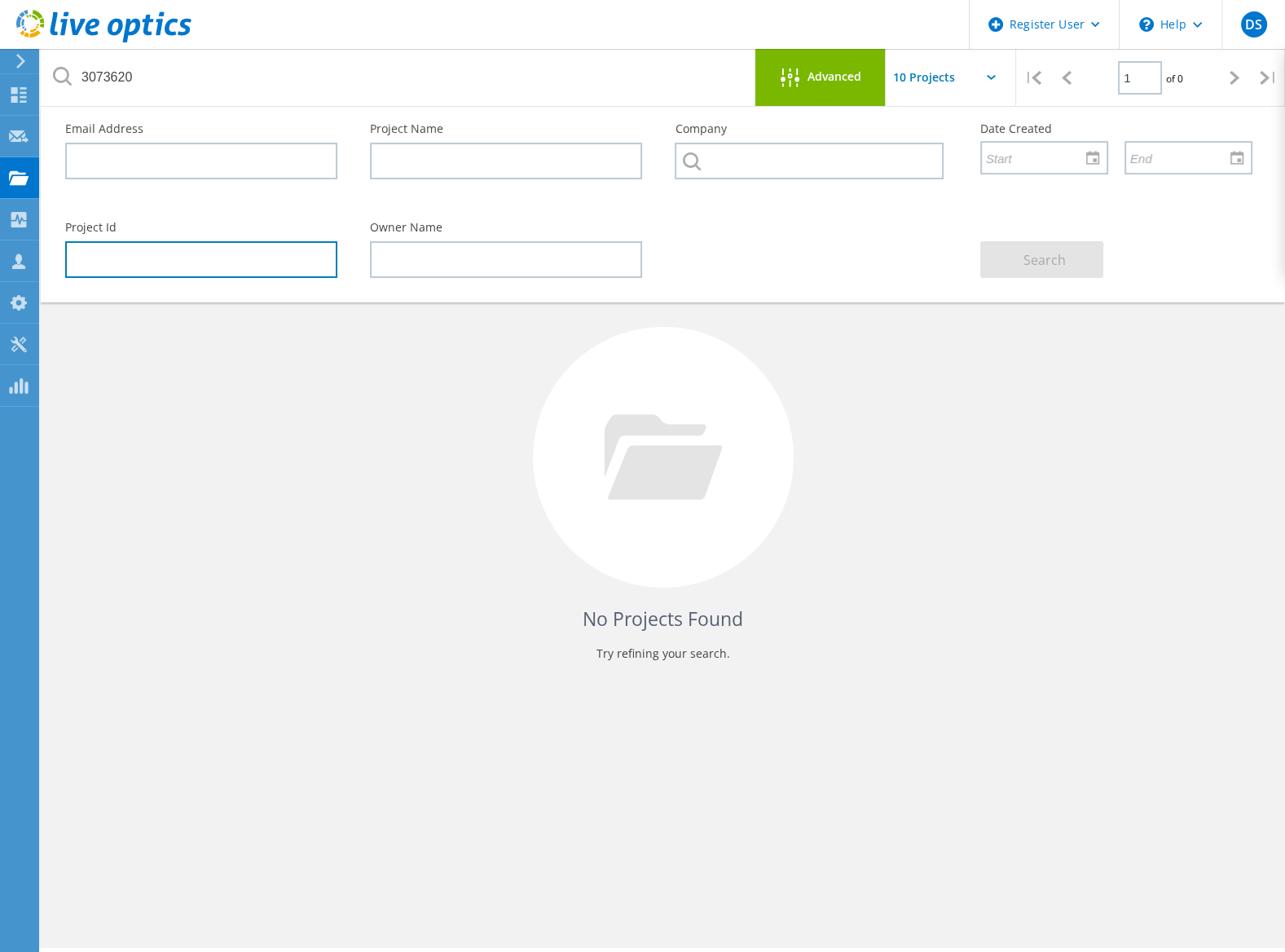
click at [200, 259] on input "text" at bounding box center [201, 259] width 272 height 37
paste input "3073620"
type input "3073620"
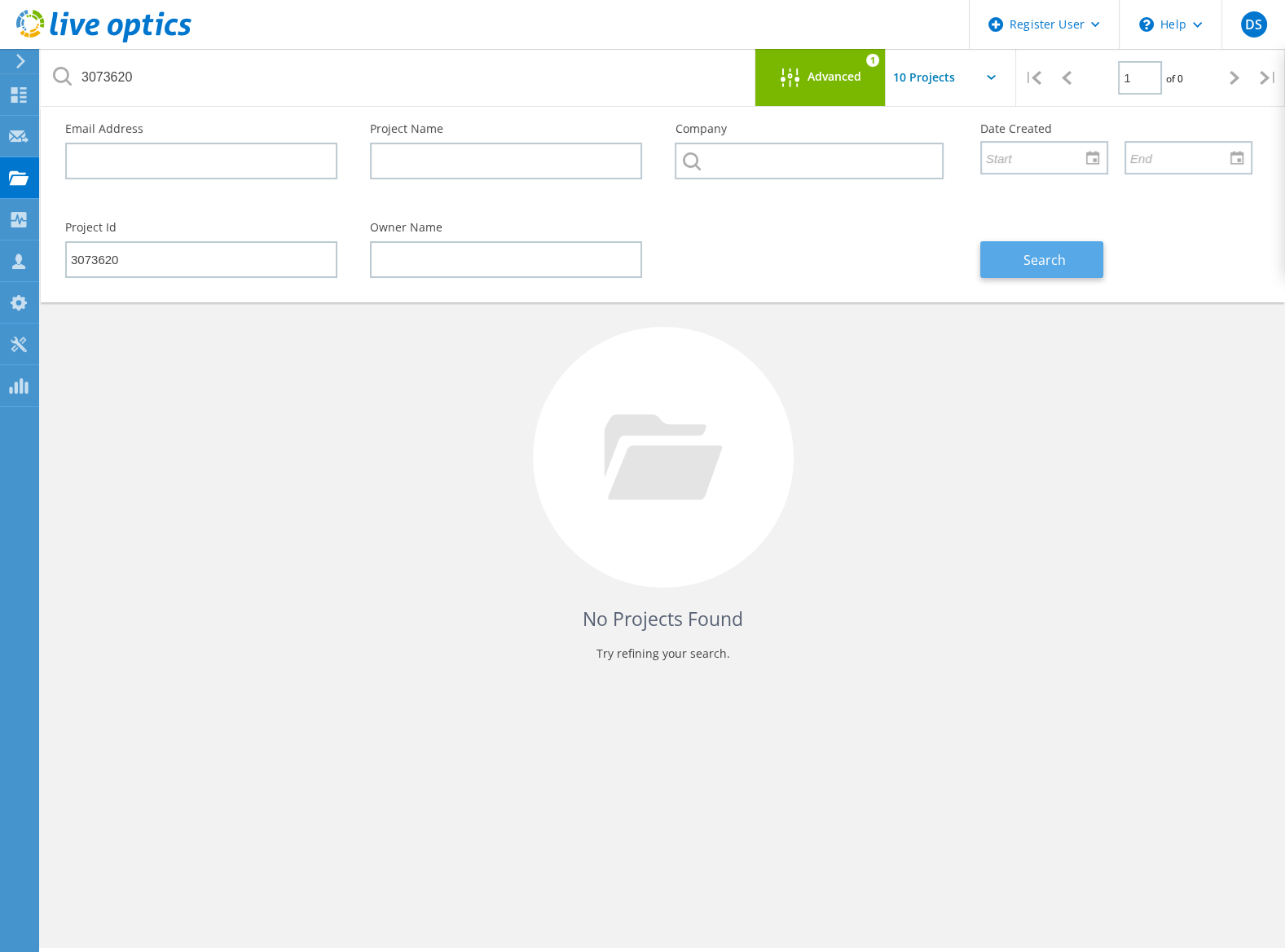
click at [1052, 261] on span "Search" at bounding box center [1045, 259] width 42 height 18
